Goal: Communication & Community: Answer question/provide support

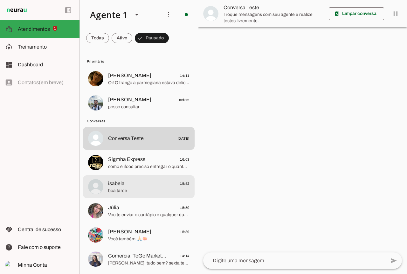
click at [132, 187] on span "isabela 15:52" at bounding box center [148, 184] width 81 height 8
click at [133, 213] on span "Vou te enviar o cardápio e qualquer duvida pode me perguntar" at bounding box center [148, 215] width 81 height 6
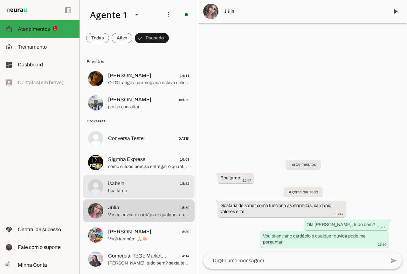
click at [130, 191] on span "boa tarde" at bounding box center [148, 191] width 81 height 6
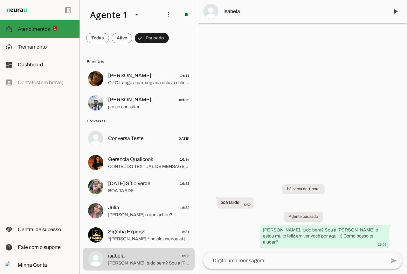
click at [66, 34] on md-item "support_agent Atendimentos Atendimentos 1" at bounding box center [39, 29] width 79 height 18
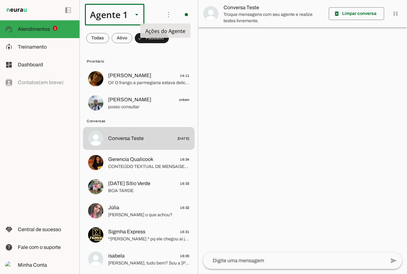
click at [123, 12] on div "Agente 1" at bounding box center [106, 15] width 43 height 22
